Goal: Feedback & Contribution: Leave review/rating

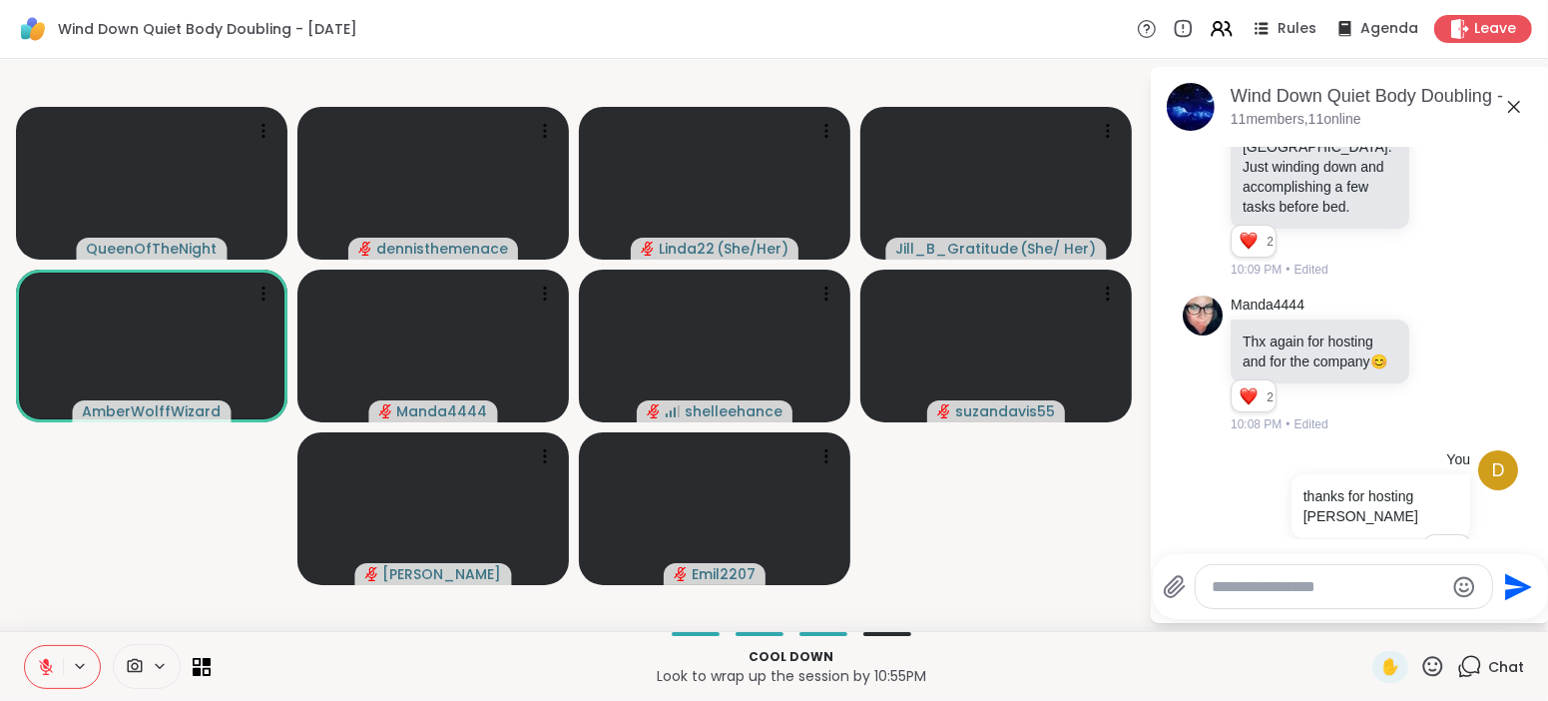
click at [1429, 663] on icon at bounding box center [1432, 666] width 25 height 25
click at [1394, 629] on div "✋ ❤️ 👍 🌟 🎉" at bounding box center [1440, 614] width 200 height 64
click at [1394, 628] on div "QueenOfTheNight dennisthemenace Linda22 ( She/Her ) [PERSON_NAME] ( She/ Her ) …" at bounding box center [774, 345] width 1548 height 572
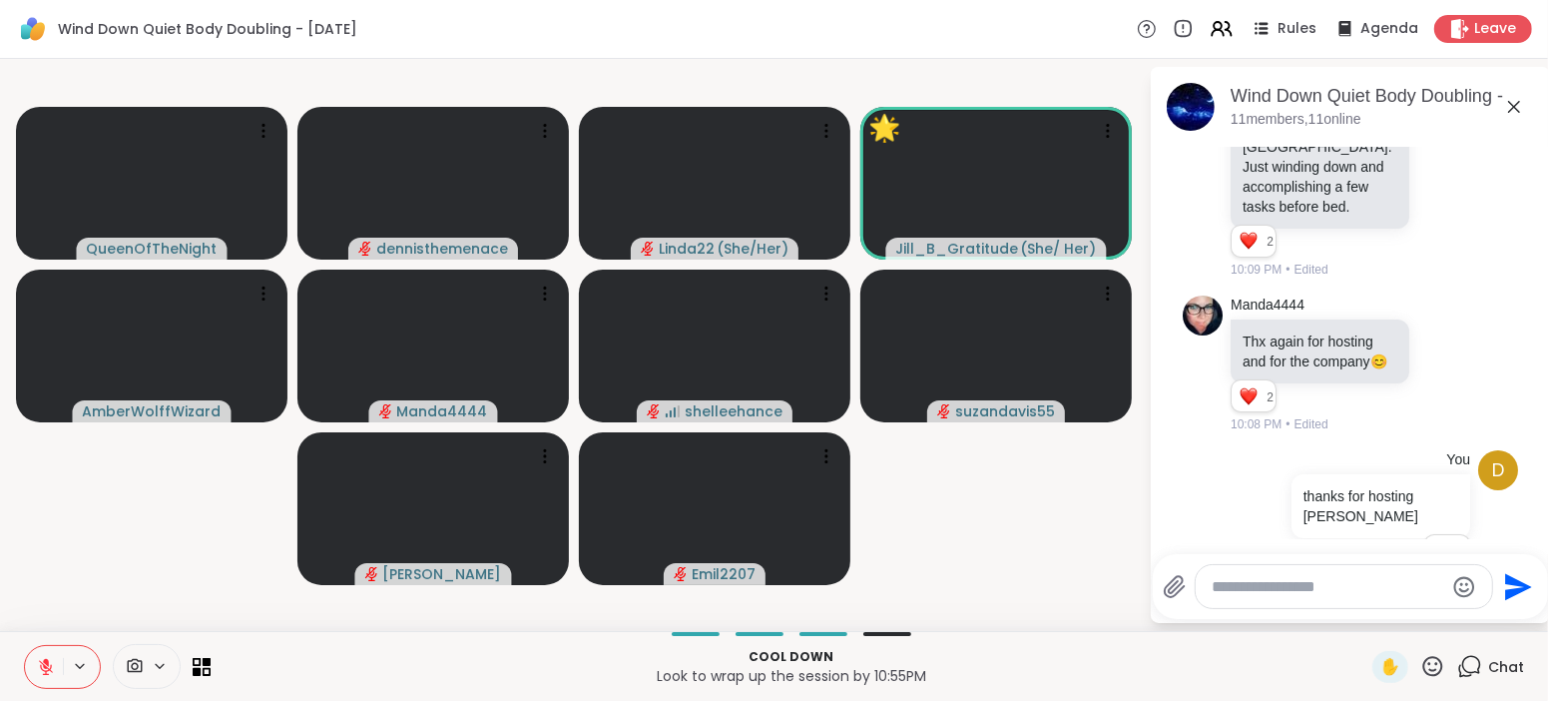
click at [1436, 664] on icon at bounding box center [1432, 666] width 25 height 25
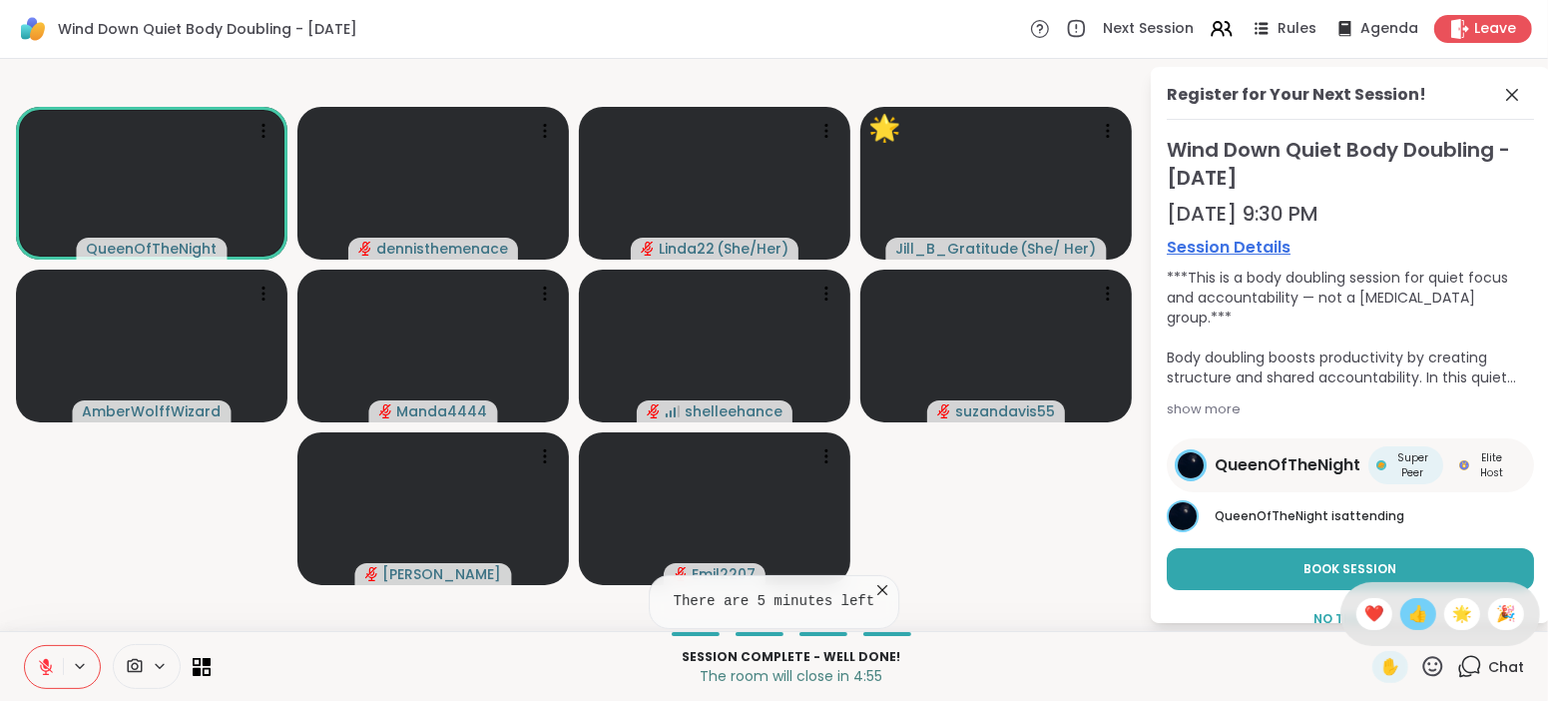
click at [1415, 608] on span "👍" at bounding box center [1418, 614] width 20 height 24
click at [47, 664] on icon at bounding box center [46, 662] width 6 height 8
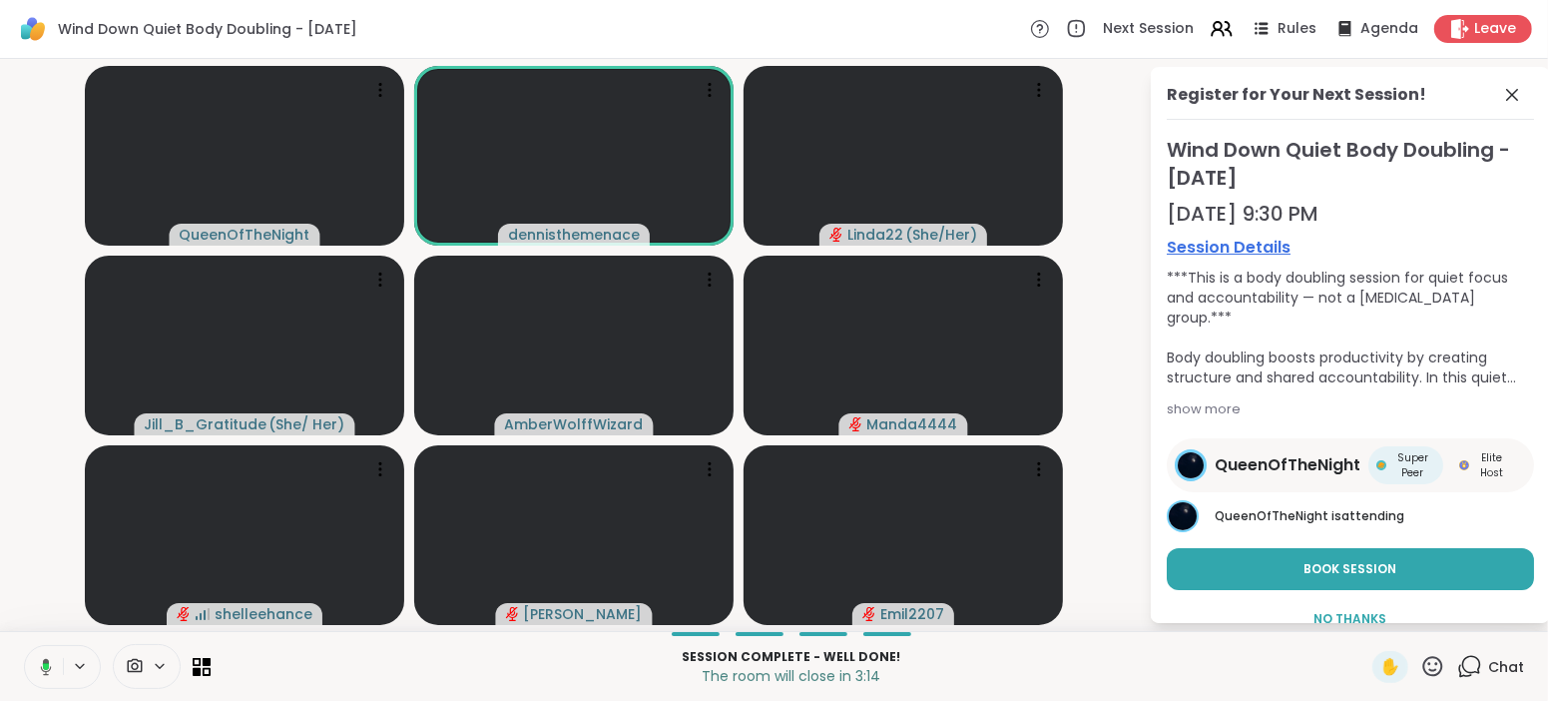
click at [40, 665] on icon at bounding box center [43, 667] width 18 height 18
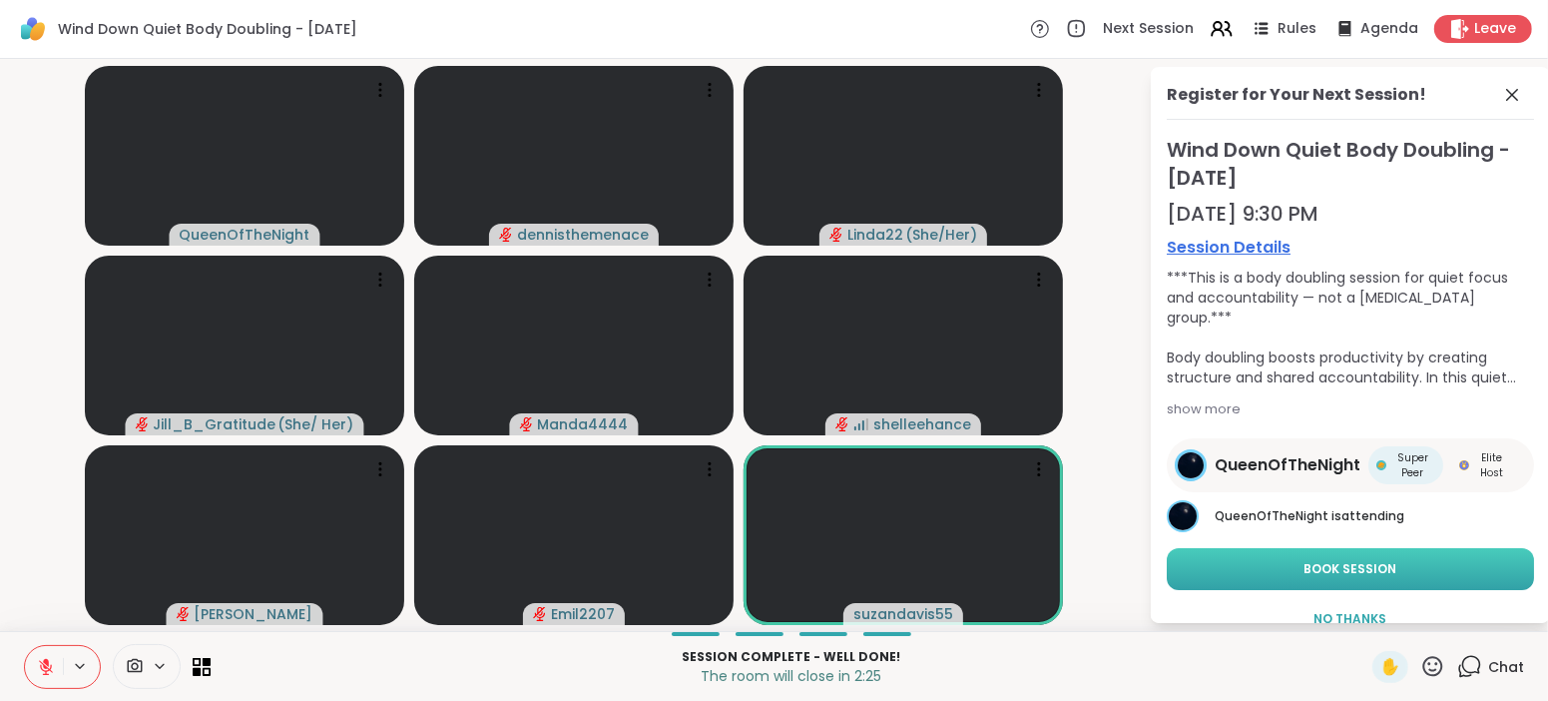
click at [1362, 572] on span "Book Session" at bounding box center [1351, 569] width 93 height 18
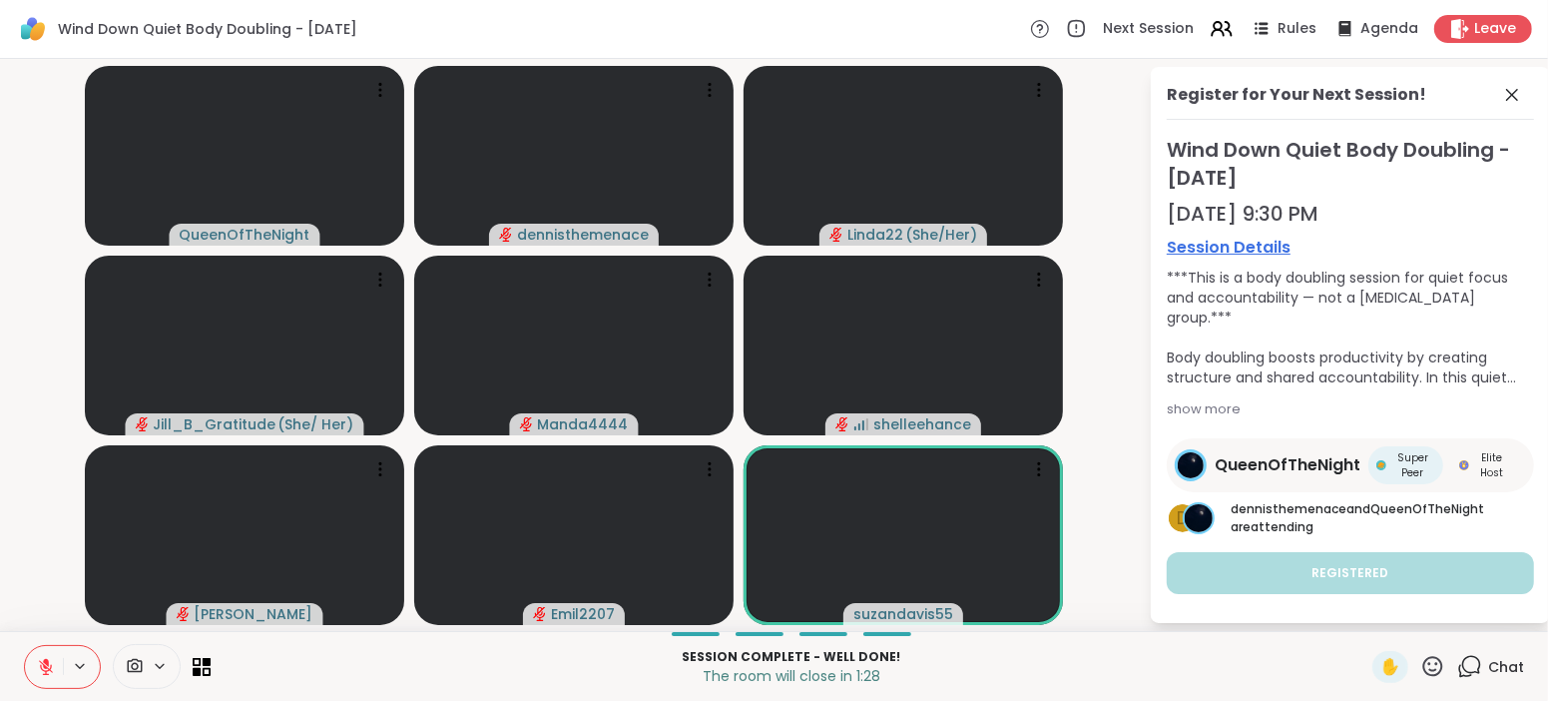
click at [49, 661] on icon at bounding box center [46, 667] width 18 height 18
click at [39, 671] on icon at bounding box center [46, 667] width 18 height 18
click at [1486, 27] on span "Leave" at bounding box center [1496, 29] width 44 height 21
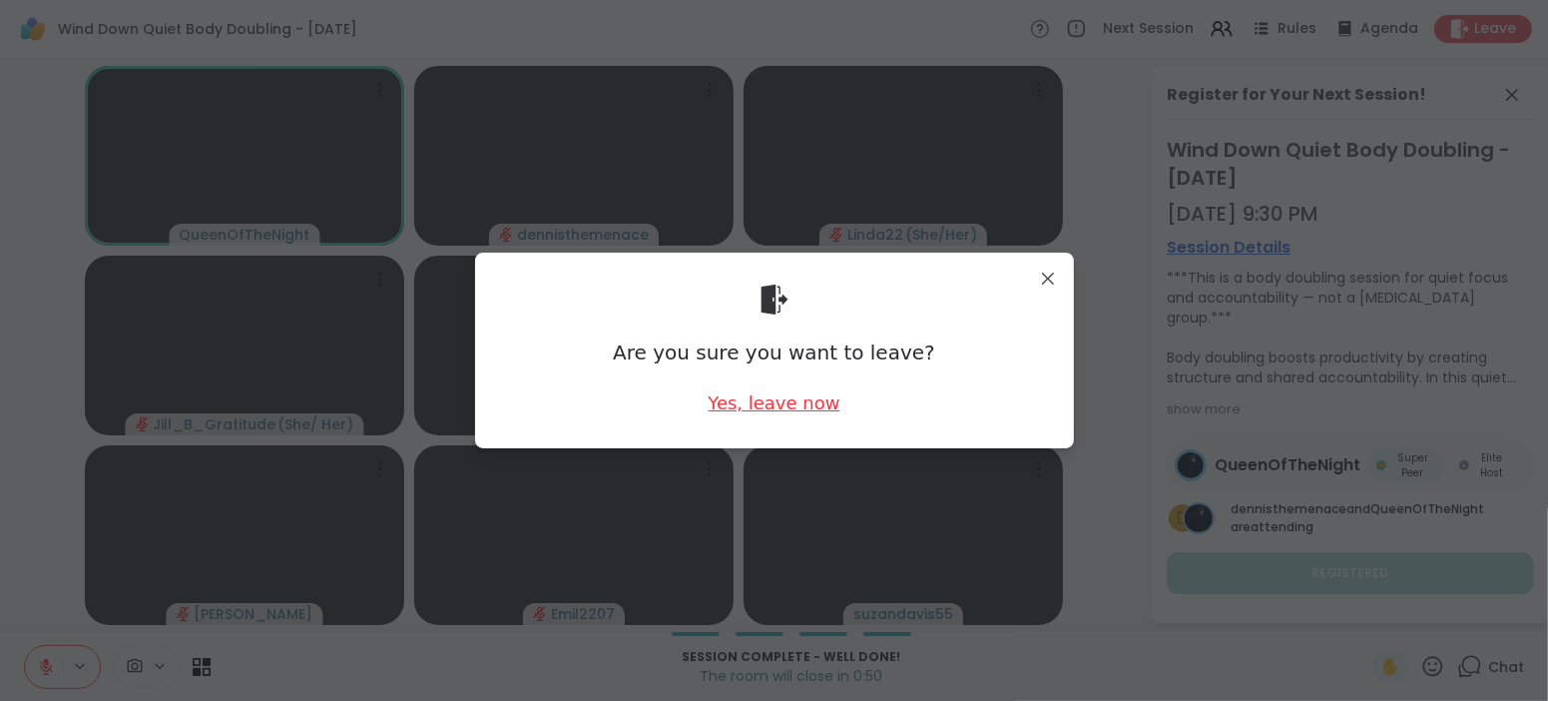
click at [795, 398] on div "Yes, leave now" at bounding box center [774, 402] width 132 height 25
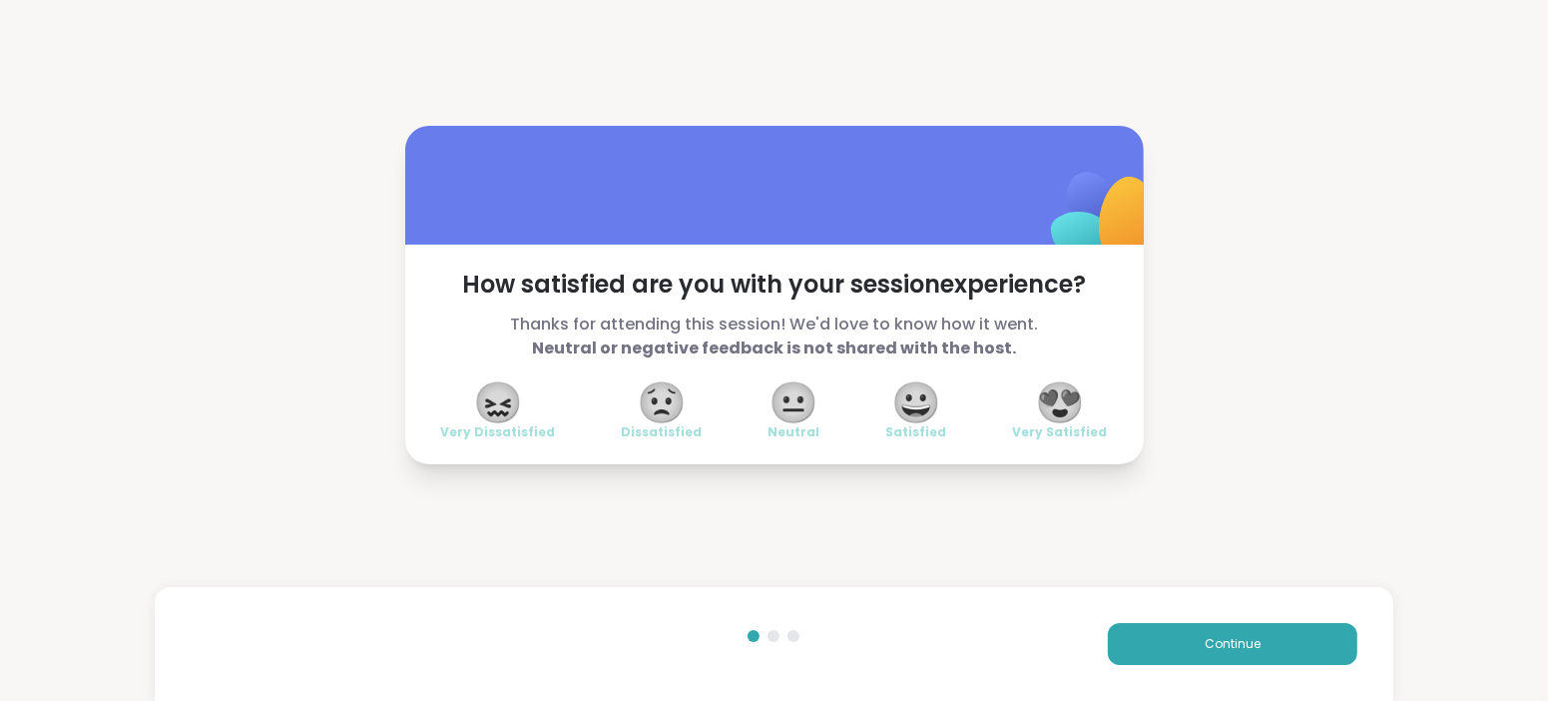
click at [1068, 396] on span "😍" at bounding box center [1060, 402] width 50 height 36
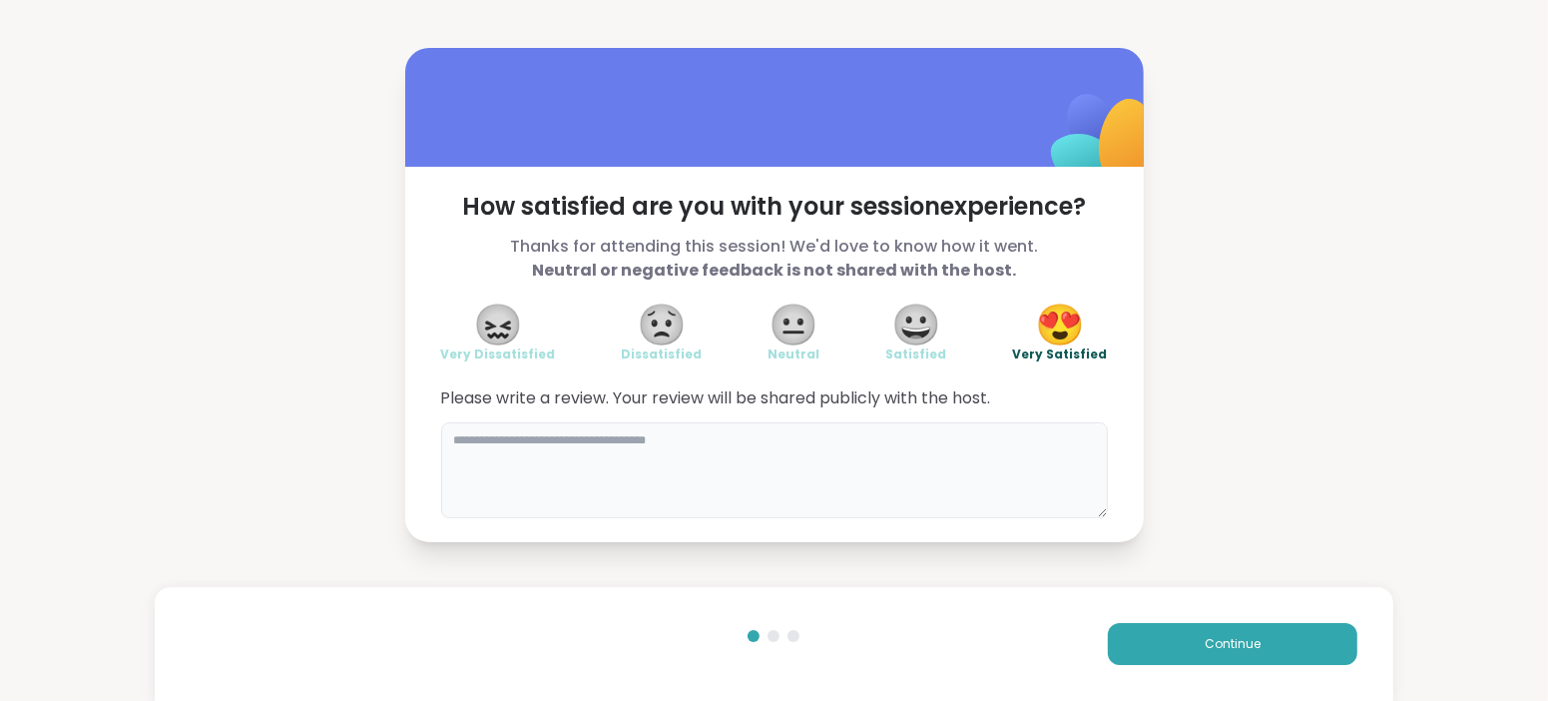
click at [885, 462] on textarea at bounding box center [774, 470] width 667 height 96
click at [896, 469] on textarea "****" at bounding box center [774, 470] width 667 height 96
type textarea "**********"
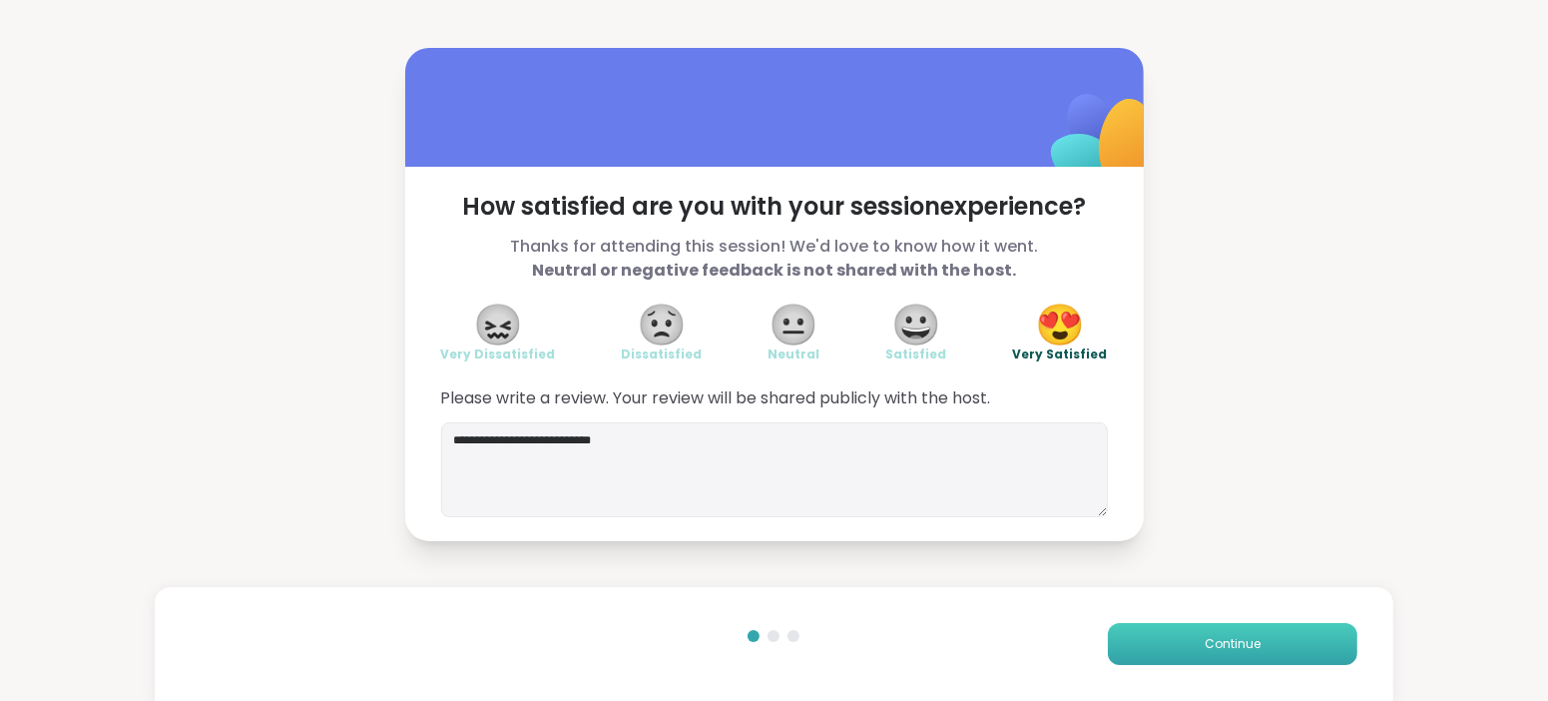
click at [1231, 643] on span "Continue" at bounding box center [1233, 644] width 56 height 18
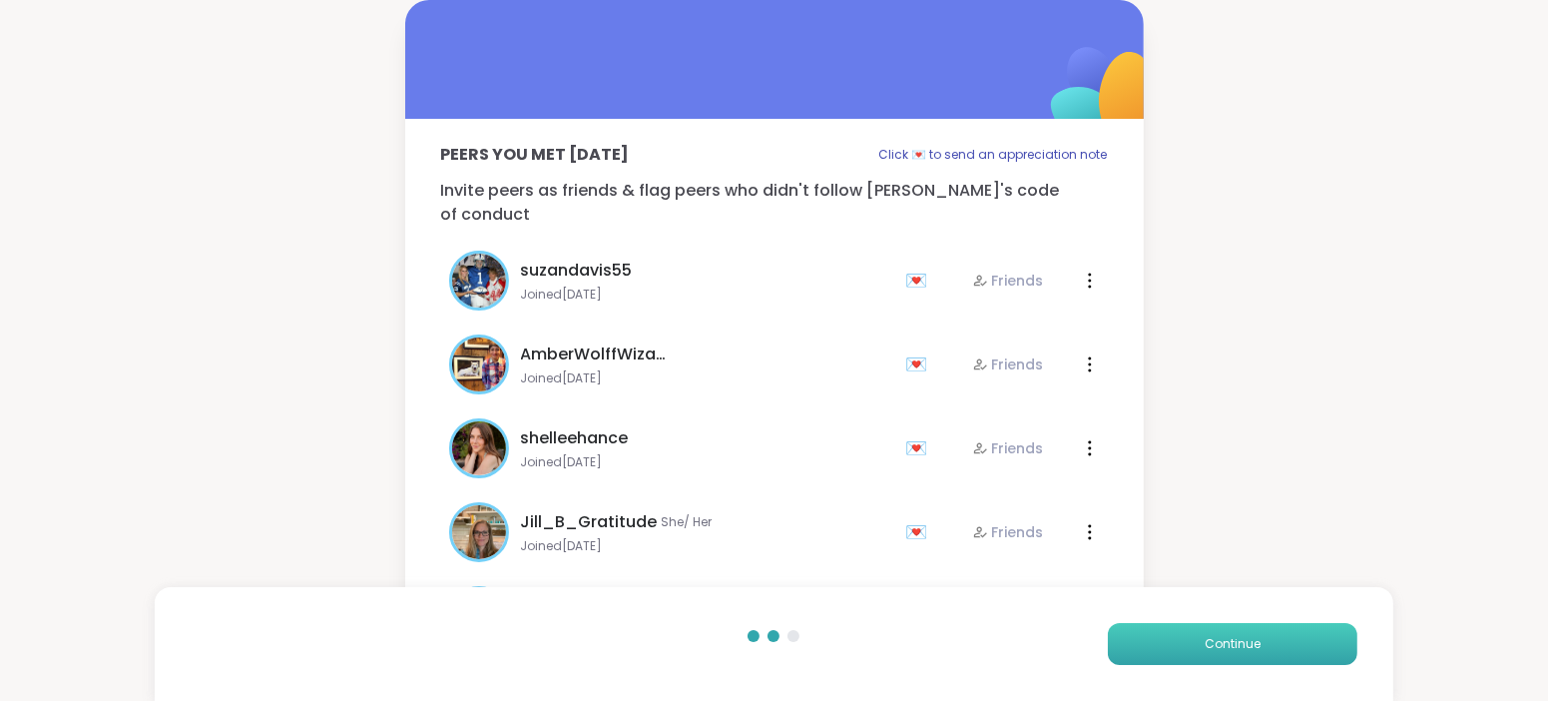
click at [1236, 640] on span "Continue" at bounding box center [1233, 644] width 56 height 18
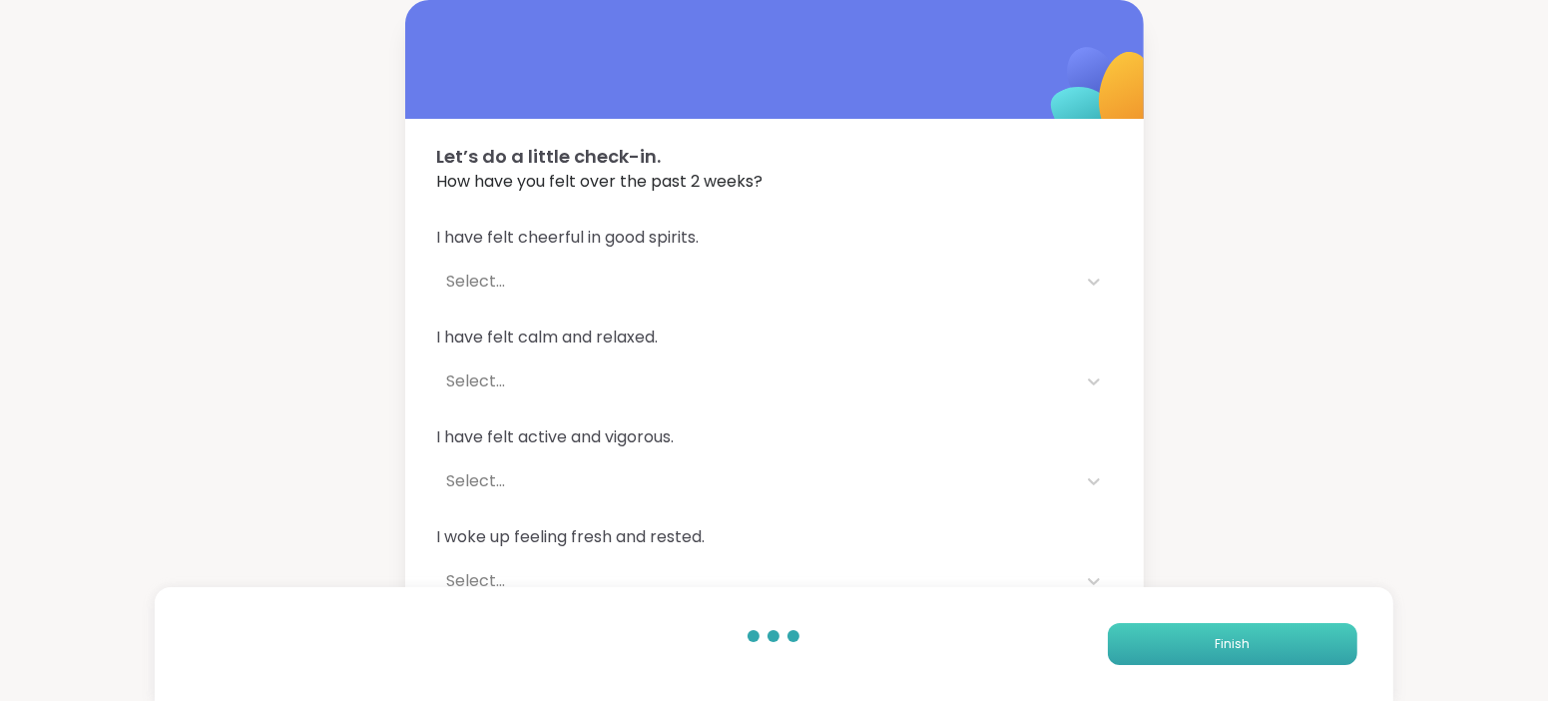
click at [1239, 640] on span "Finish" at bounding box center [1232, 644] width 35 height 18
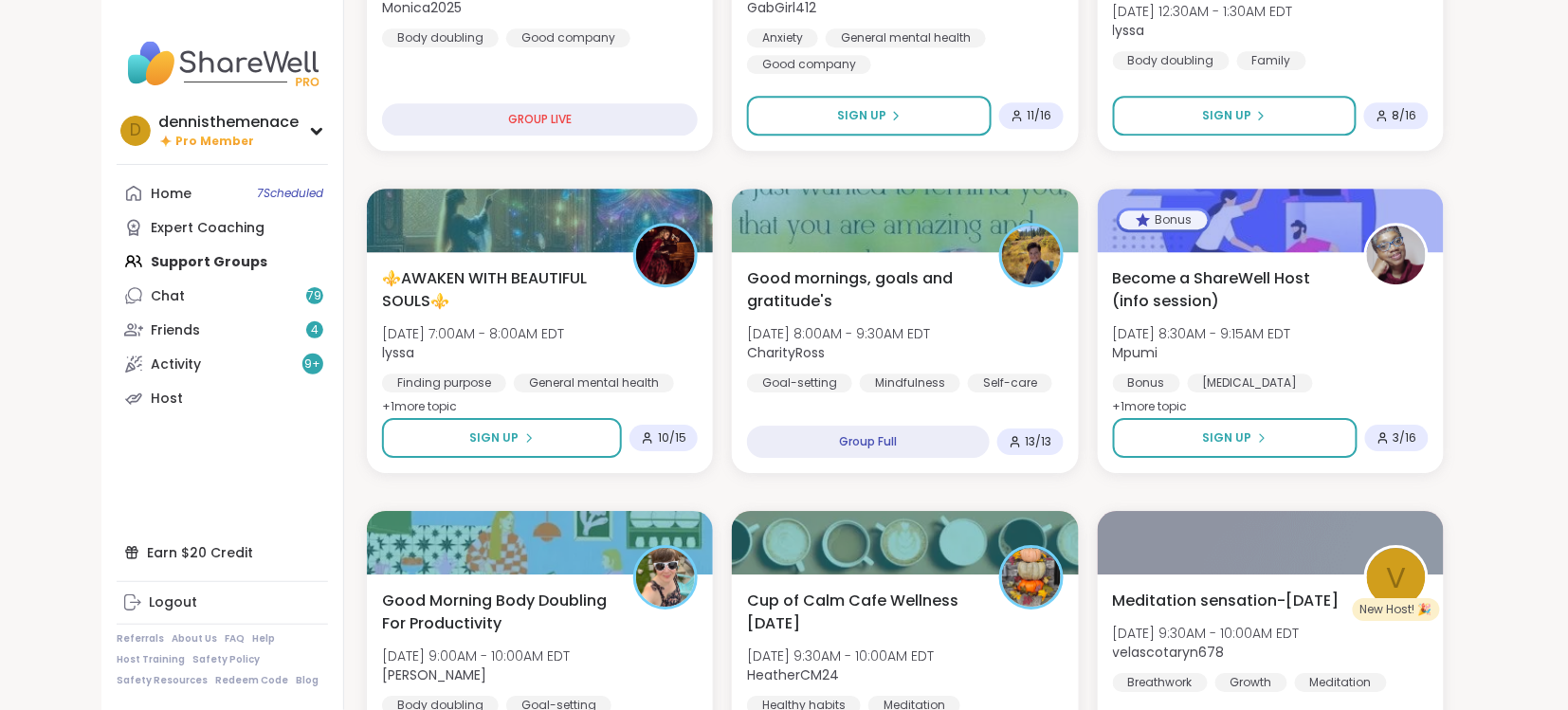
click at [678, 166] on div "Coping with Loneliness Together Tue, Oct 14 | 8:00PM - 9:30PM EDT Judy Grief Lo…" at bounding box center [905, 492] width 1077 height 3827
